Goal: Transaction & Acquisition: Purchase product/service

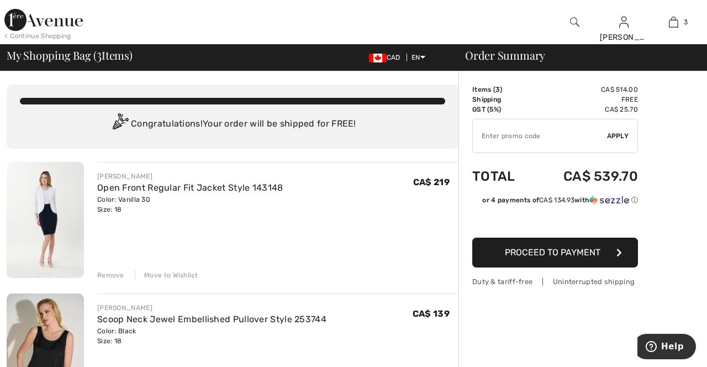
click at [113, 272] on div "Remove" at bounding box center [110, 275] width 27 height 10
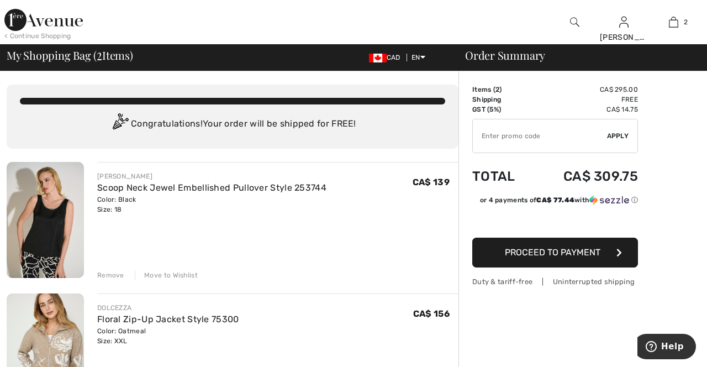
click at [39, 235] on img at bounding box center [45, 220] width 77 height 116
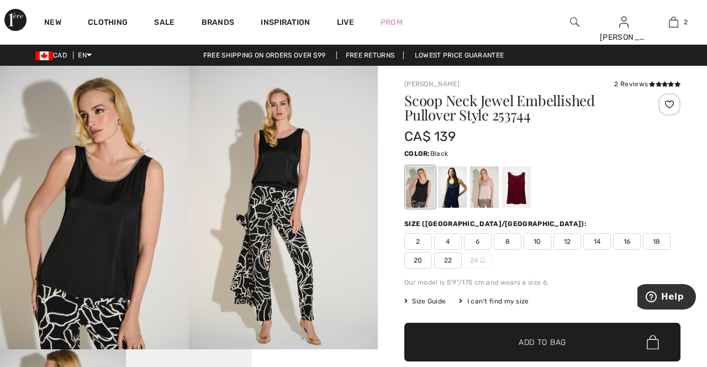
click at [683, 15] on link "2" at bounding box center [673, 21] width 49 height 13
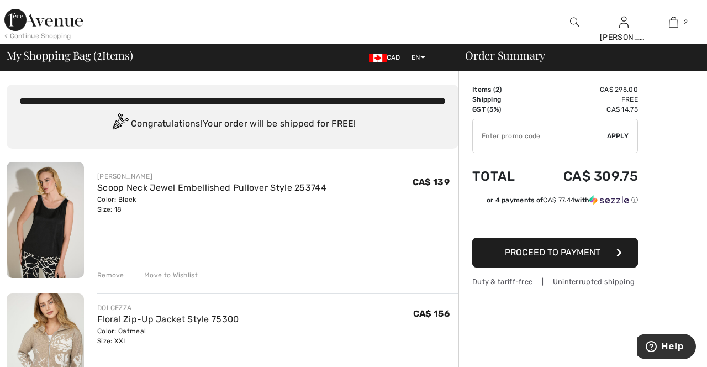
click at [109, 268] on div "Remove Move to Wishlist" at bounding box center [277, 274] width 361 height 12
click at [106, 276] on div "Remove" at bounding box center [110, 275] width 27 height 10
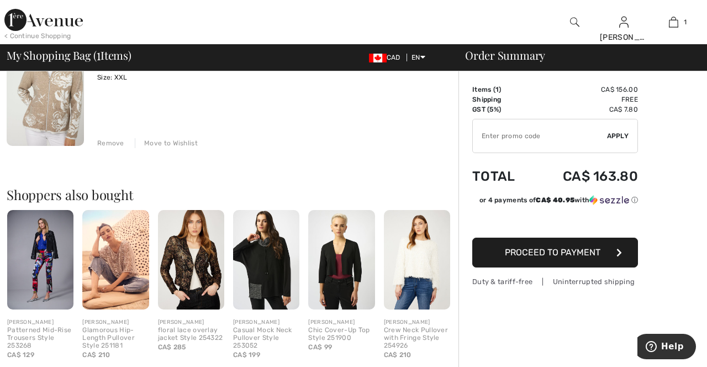
scroll to position [146, 0]
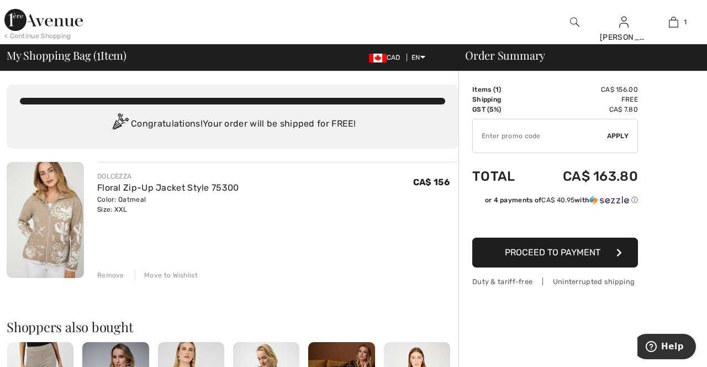
click at [53, 212] on img at bounding box center [45, 220] width 77 height 116
